Goal: Entertainment & Leisure: Consume media (video, audio)

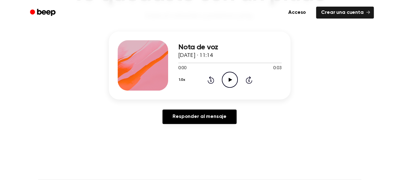
scroll to position [63, 0]
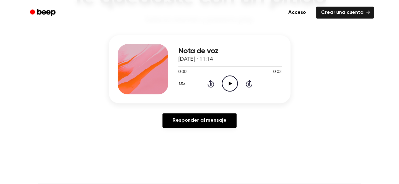
click at [234, 84] on icon "Play Audio" at bounding box center [230, 84] width 16 height 16
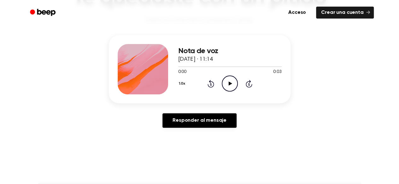
click at [235, 84] on icon "Play Audio" at bounding box center [230, 84] width 16 height 16
click at [232, 84] on icon "Pause Audio" at bounding box center [230, 84] width 16 height 16
click at [232, 84] on icon "Play Audio" at bounding box center [230, 84] width 16 height 16
click at [232, 81] on icon "Play Audio" at bounding box center [230, 84] width 16 height 16
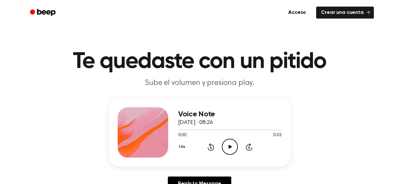
drag, startPoint x: 0, startPoint y: 0, endPoint x: 159, endPoint y: 110, distance: 193.9
click at [159, 110] on div at bounding box center [143, 132] width 50 height 50
click at [226, 143] on icon "Play Audio" at bounding box center [230, 147] width 16 height 16
click at [231, 147] on icon at bounding box center [229, 147] width 3 height 4
click at [231, 147] on icon at bounding box center [230, 147] width 3 height 4
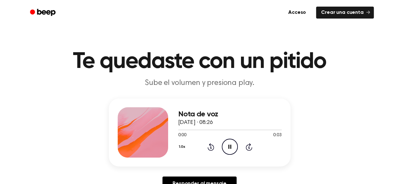
click at [230, 147] on icon at bounding box center [229, 147] width 3 height 4
click at [230, 147] on icon at bounding box center [230, 147] width 3 height 4
click at [227, 149] on icon "Pause Audio" at bounding box center [230, 147] width 16 height 16
click at [227, 149] on icon "Play Audio" at bounding box center [230, 147] width 16 height 16
click at [223, 142] on circle at bounding box center [229, 146] width 15 height 15
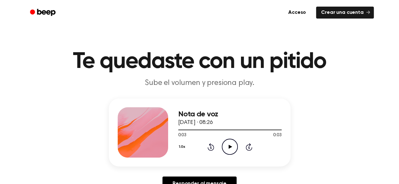
click at [228, 149] on icon "Play Audio" at bounding box center [230, 147] width 16 height 16
click at [227, 153] on icon "Play Audio" at bounding box center [230, 147] width 16 height 16
click at [227, 144] on icon "Play Audio" at bounding box center [230, 147] width 16 height 16
click at [225, 151] on icon "Play Audio" at bounding box center [230, 147] width 16 height 16
click at [231, 146] on icon "Play Audio" at bounding box center [230, 147] width 16 height 16
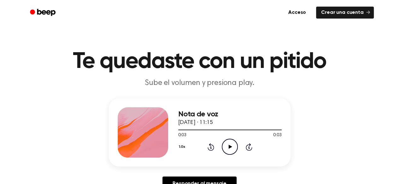
click at [231, 146] on icon "Play Audio" at bounding box center [230, 147] width 16 height 16
click at [226, 152] on icon "Play Audio" at bounding box center [230, 147] width 16 height 16
